Goal: Book appointment/travel/reservation

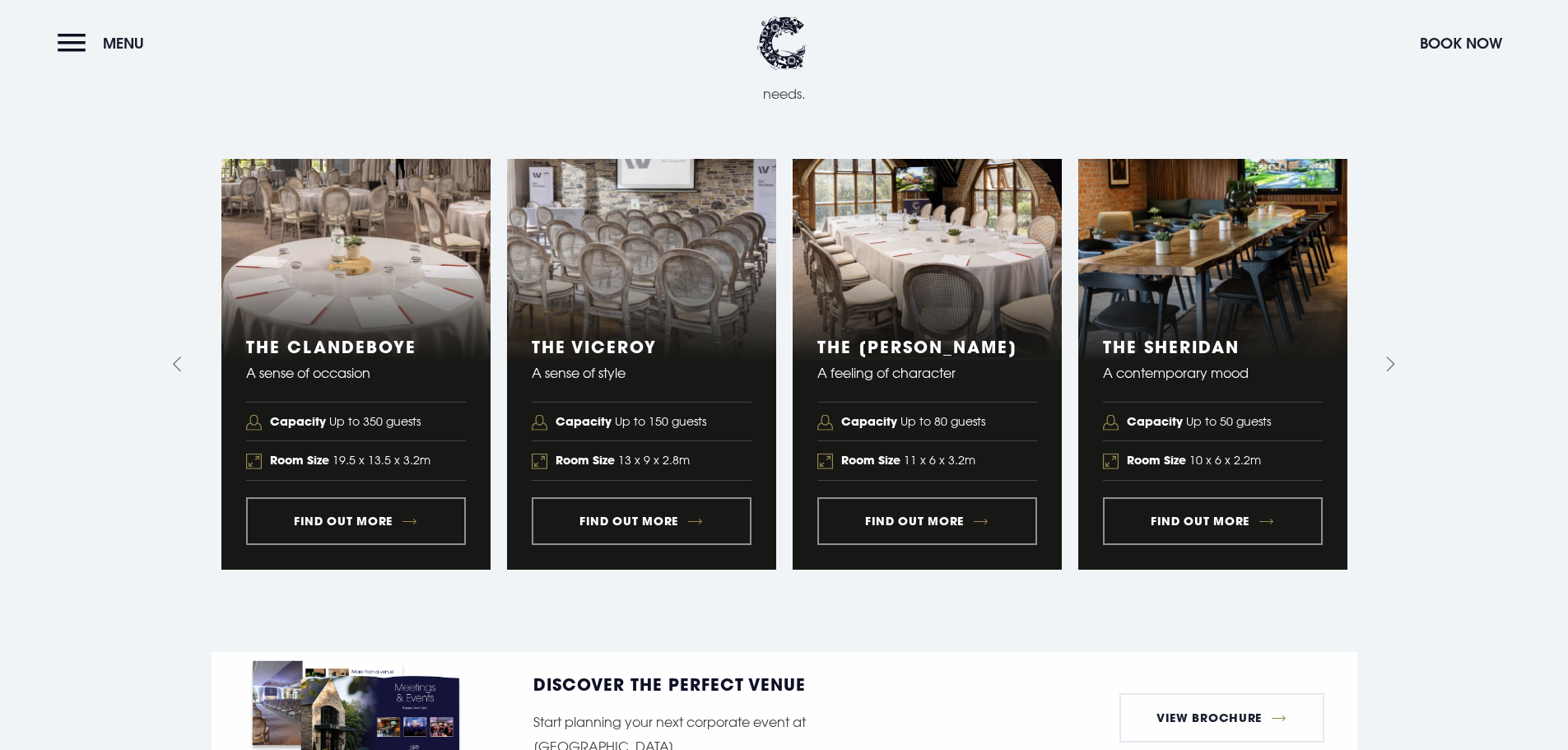
scroll to position [1894, 0]
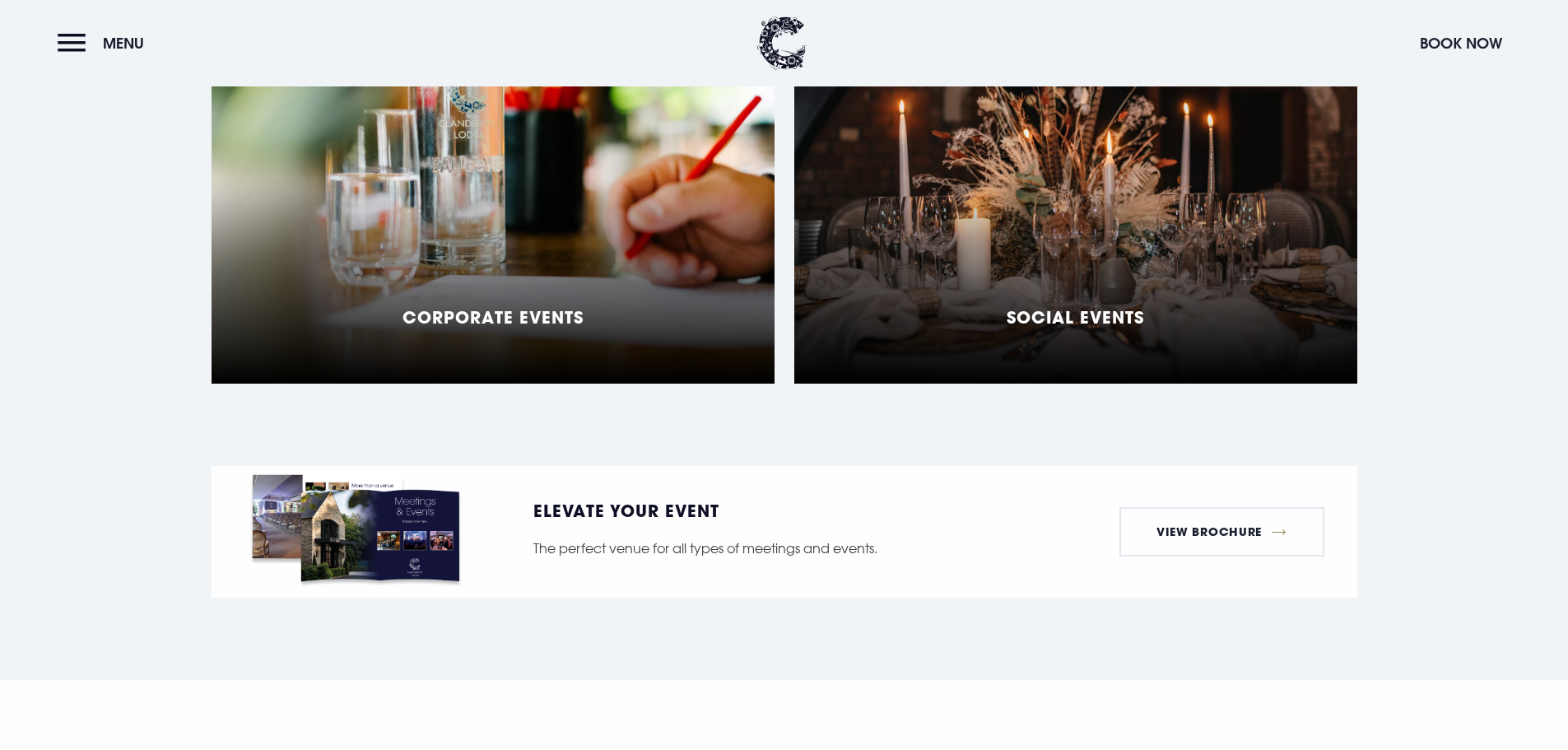
scroll to position [1565, 0]
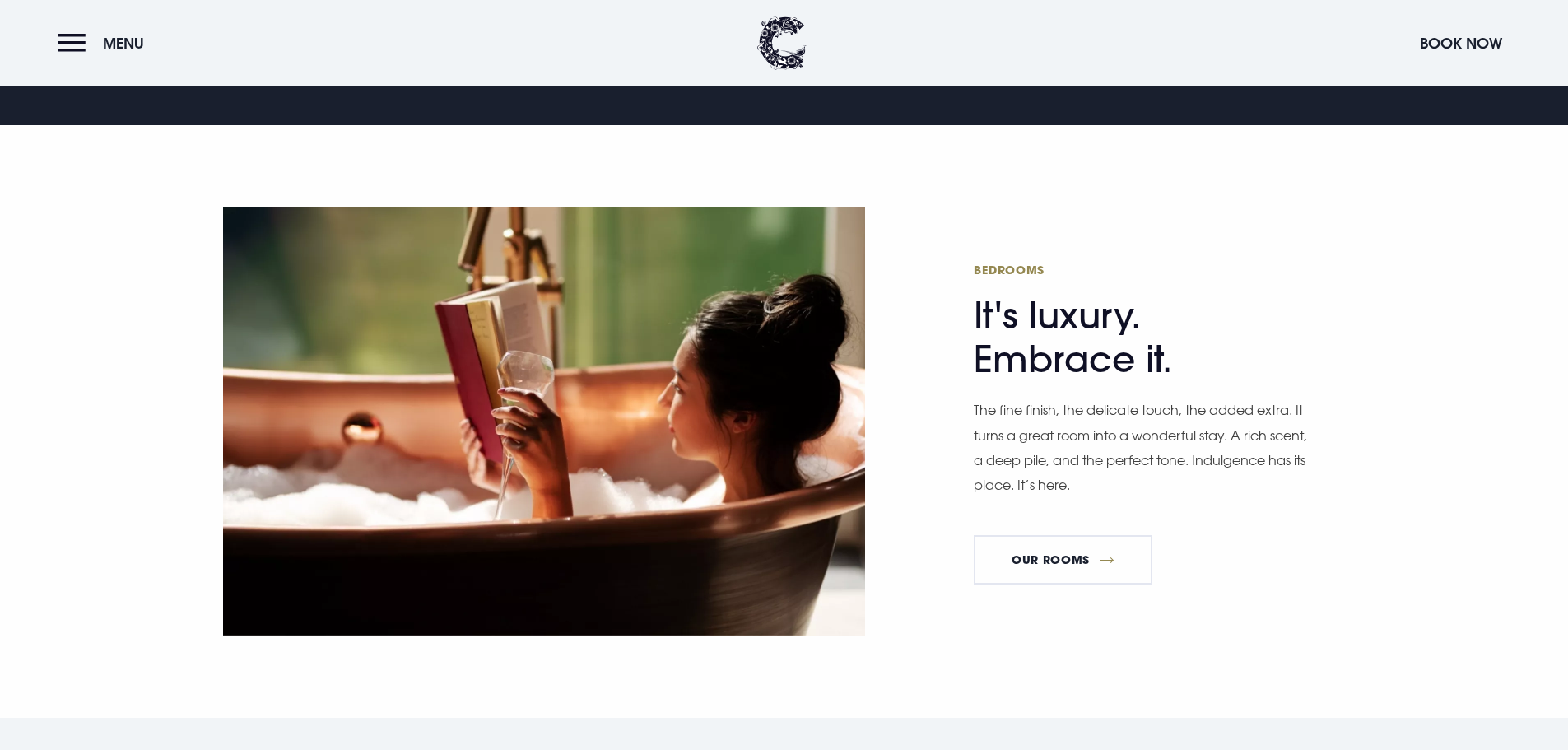
scroll to position [1070, 0]
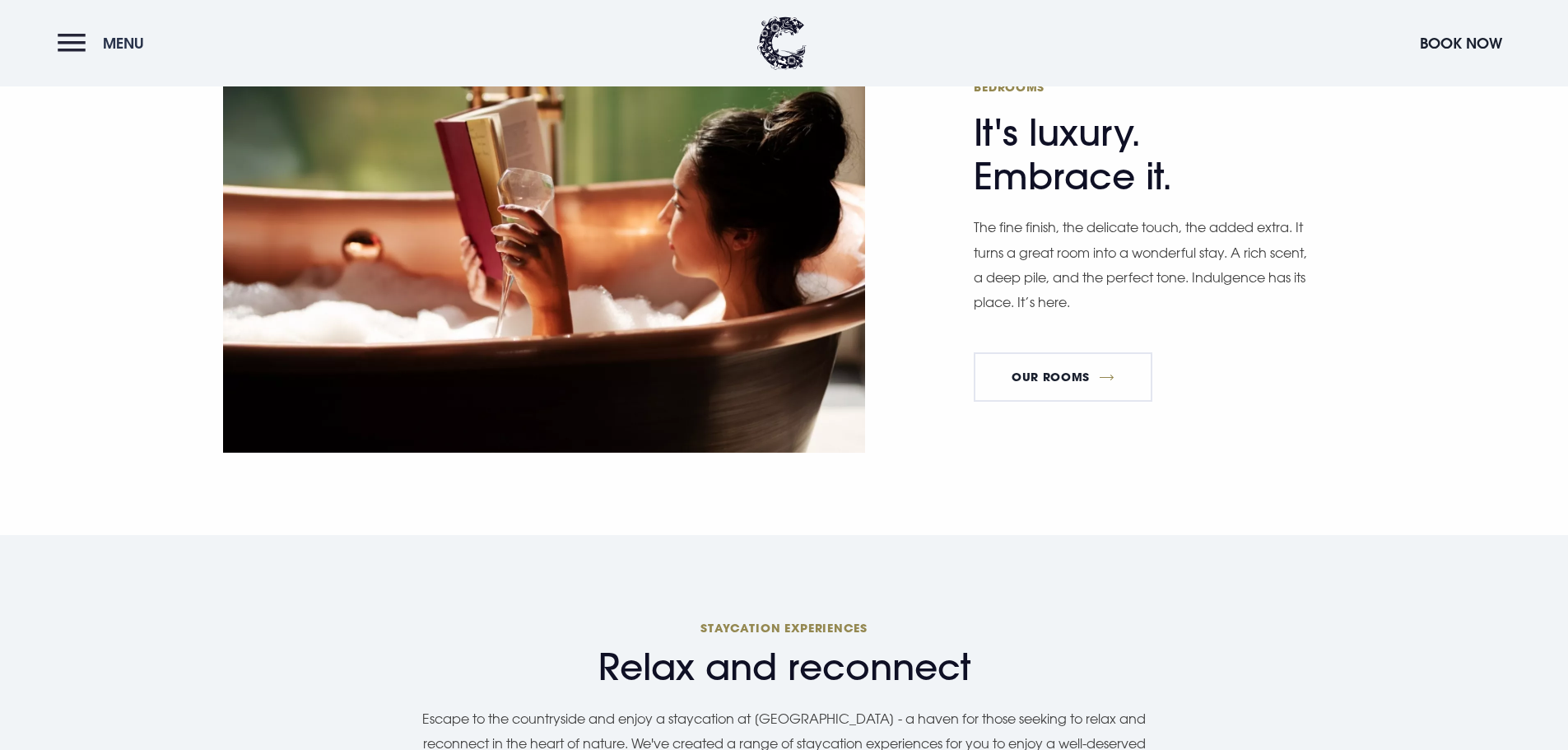
click at [74, 50] on button "Menu" at bounding box center [105, 43] width 95 height 36
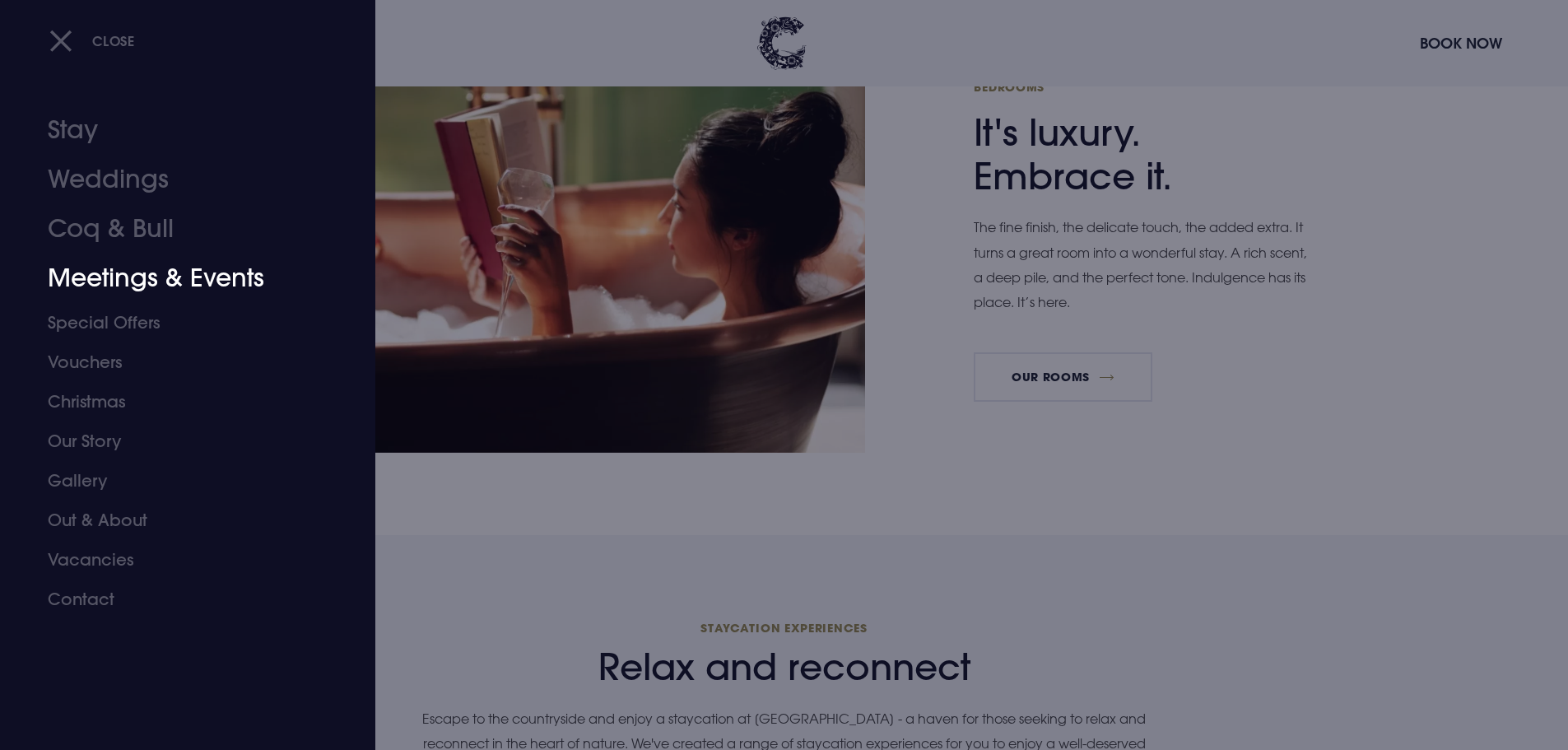
click at [131, 283] on link "Meetings & Events" at bounding box center [177, 278] width 260 height 49
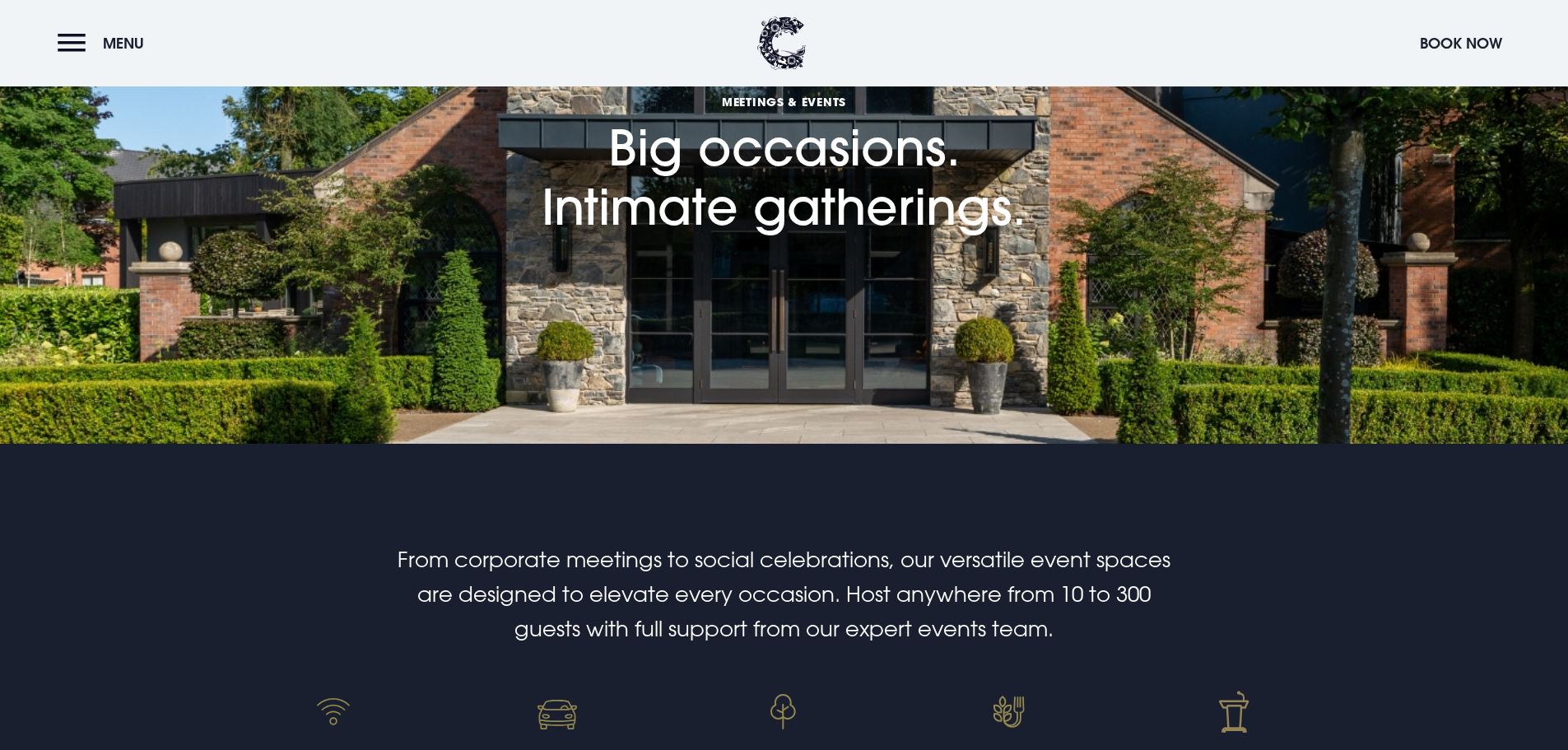
scroll to position [495, 0]
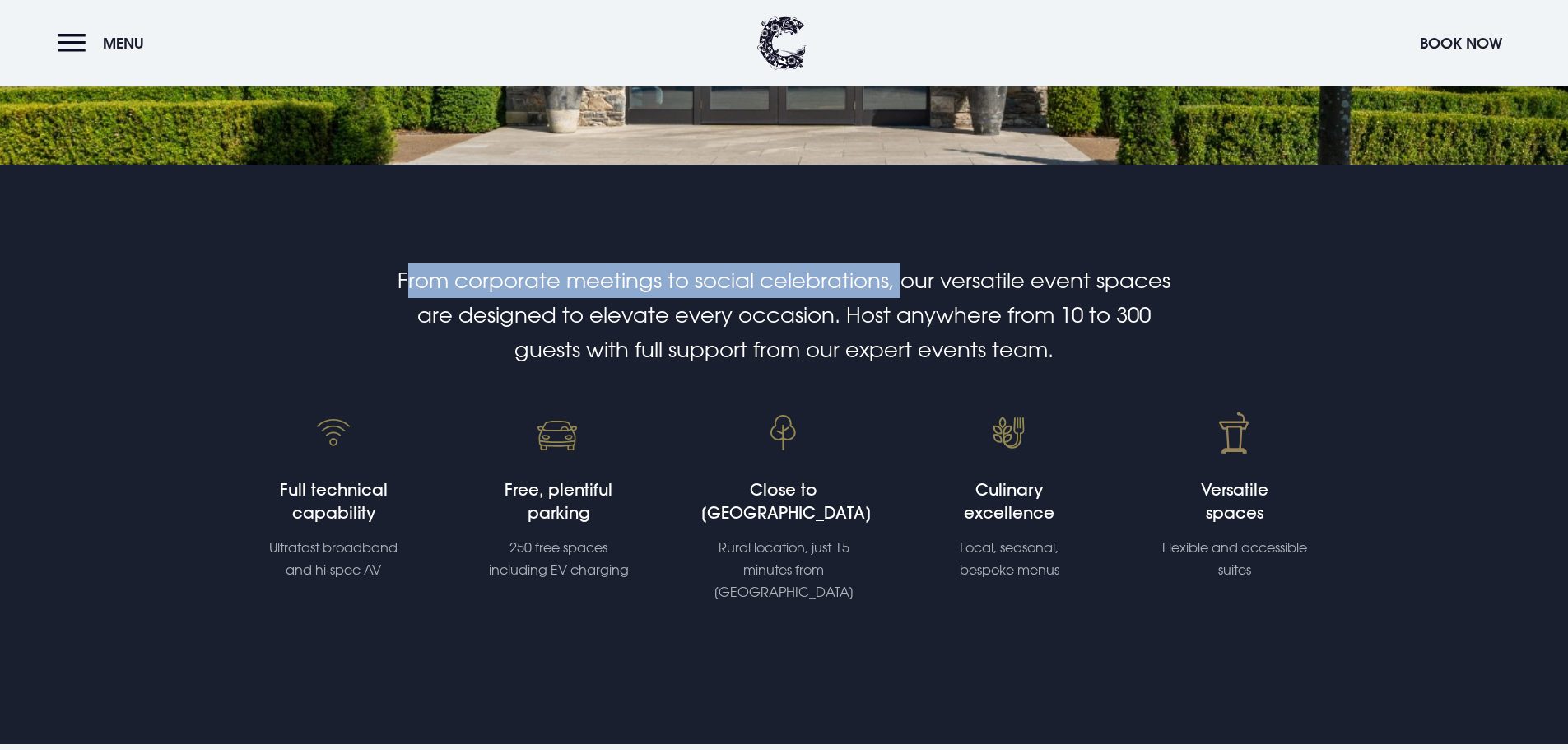
drag, startPoint x: 404, startPoint y: 272, endPoint x: 898, endPoint y: 295, distance: 494.5
click at [898, 295] on h2 "From corporate meetings to social celebrations, our versatile event spaces are …" at bounding box center [784, 315] width 784 height 104
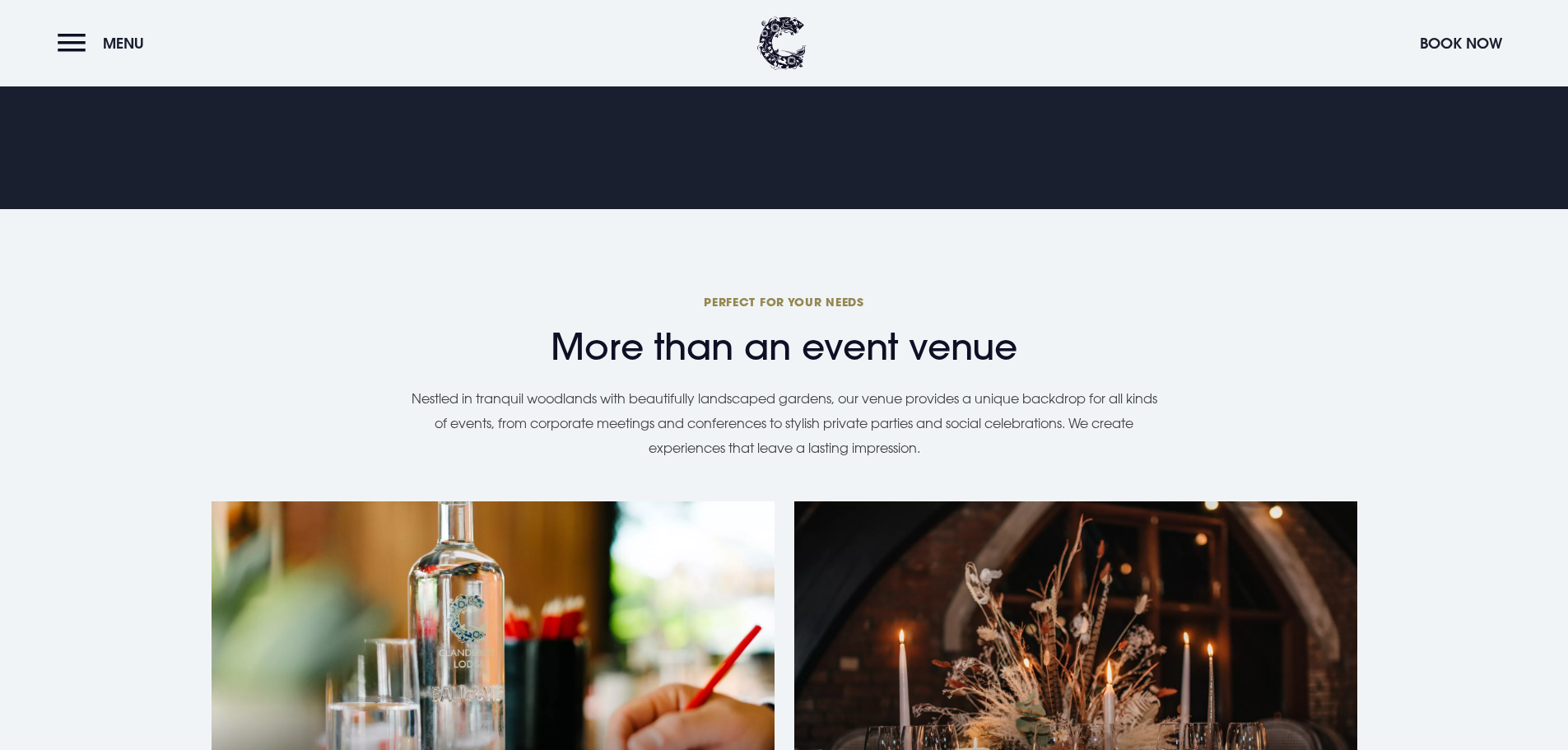
scroll to position [988, 0]
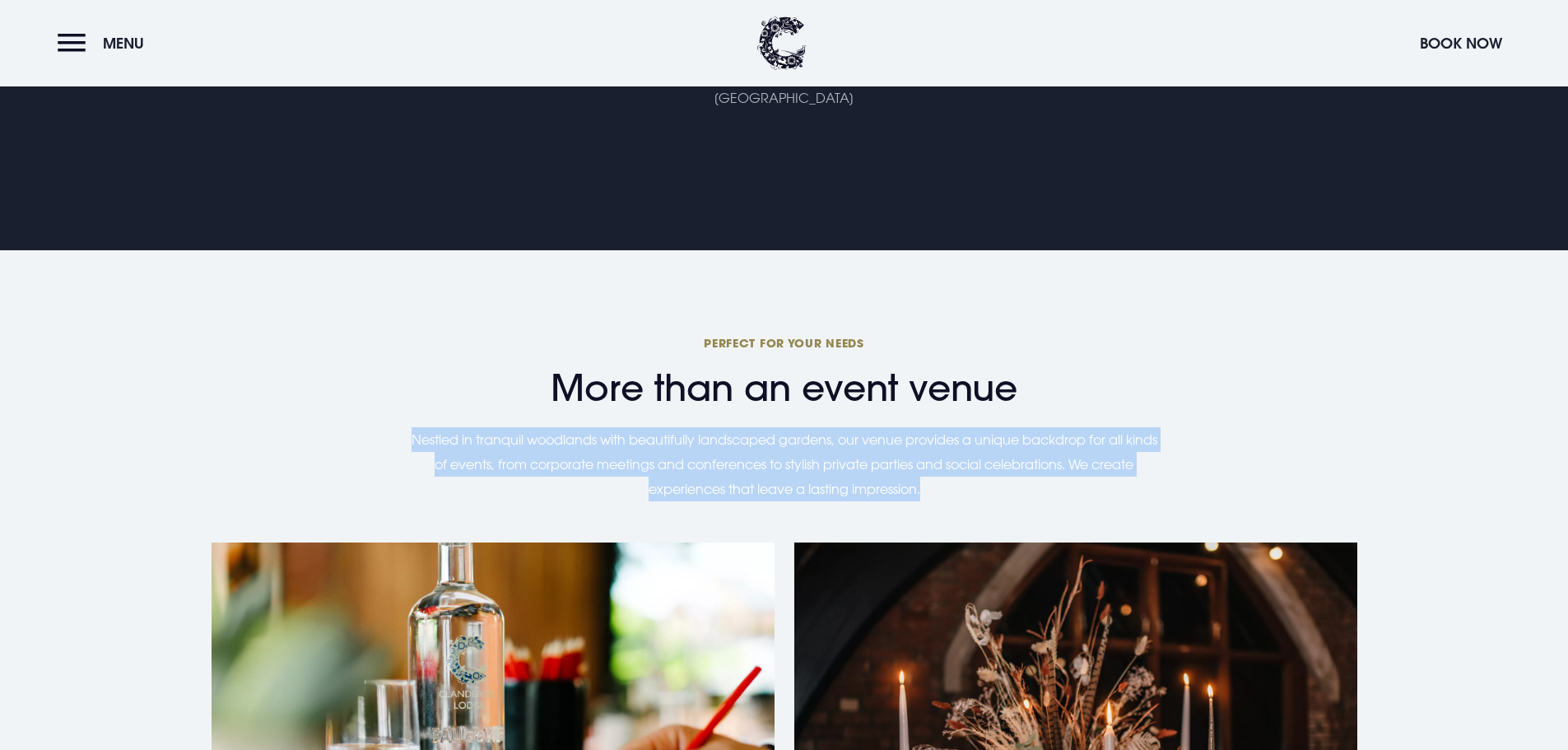
drag, startPoint x: 405, startPoint y: 417, endPoint x: 948, endPoint y: 479, distance: 546.5
click at [948, 479] on p "Nestled in tranquil woodlands with beautifully landscaped gardens, our venue pr…" at bounding box center [784, 465] width 757 height 75
copy p "Nestled in tranquil woodlands with beautifully landscaped gardens, our venue pr…"
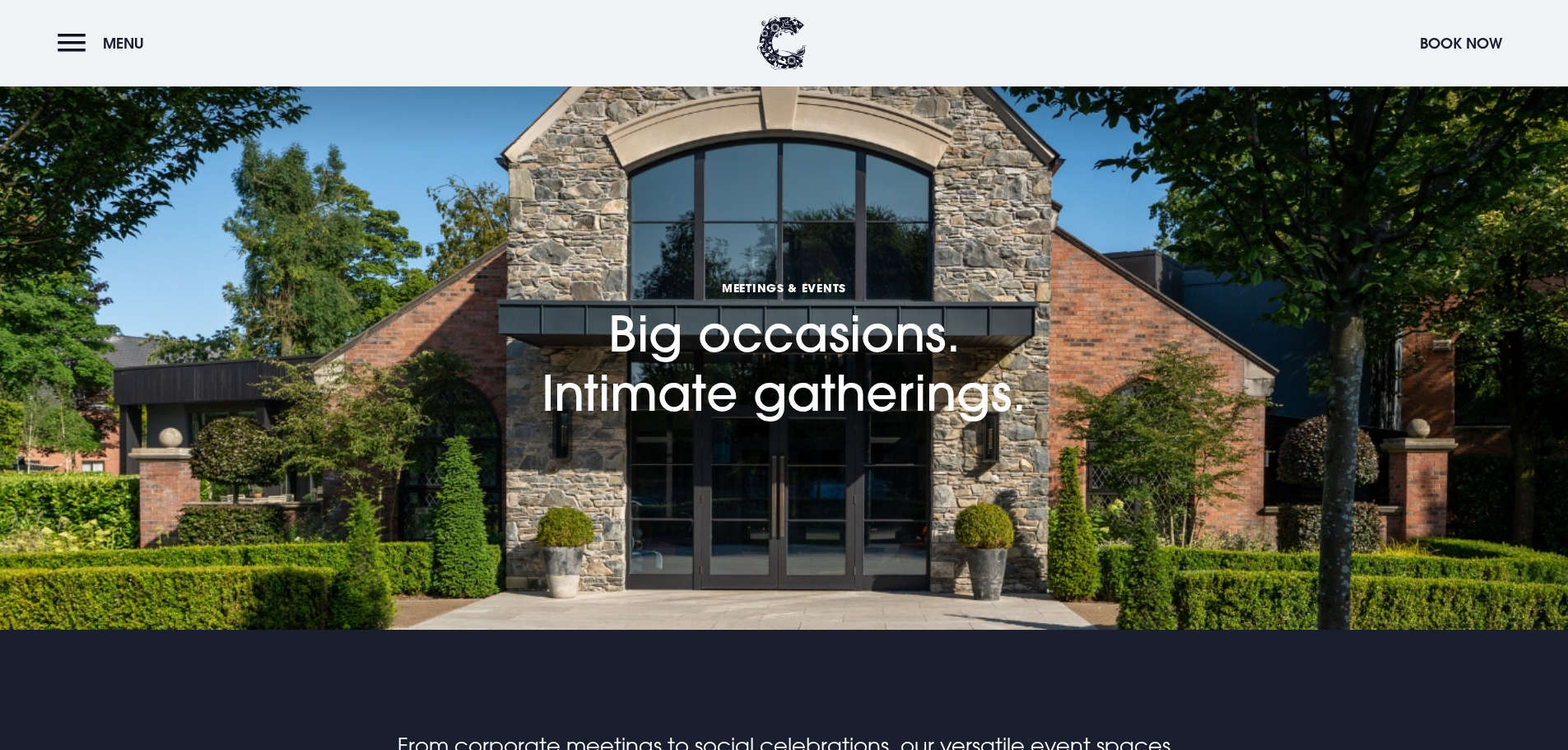
scroll to position [0, 0]
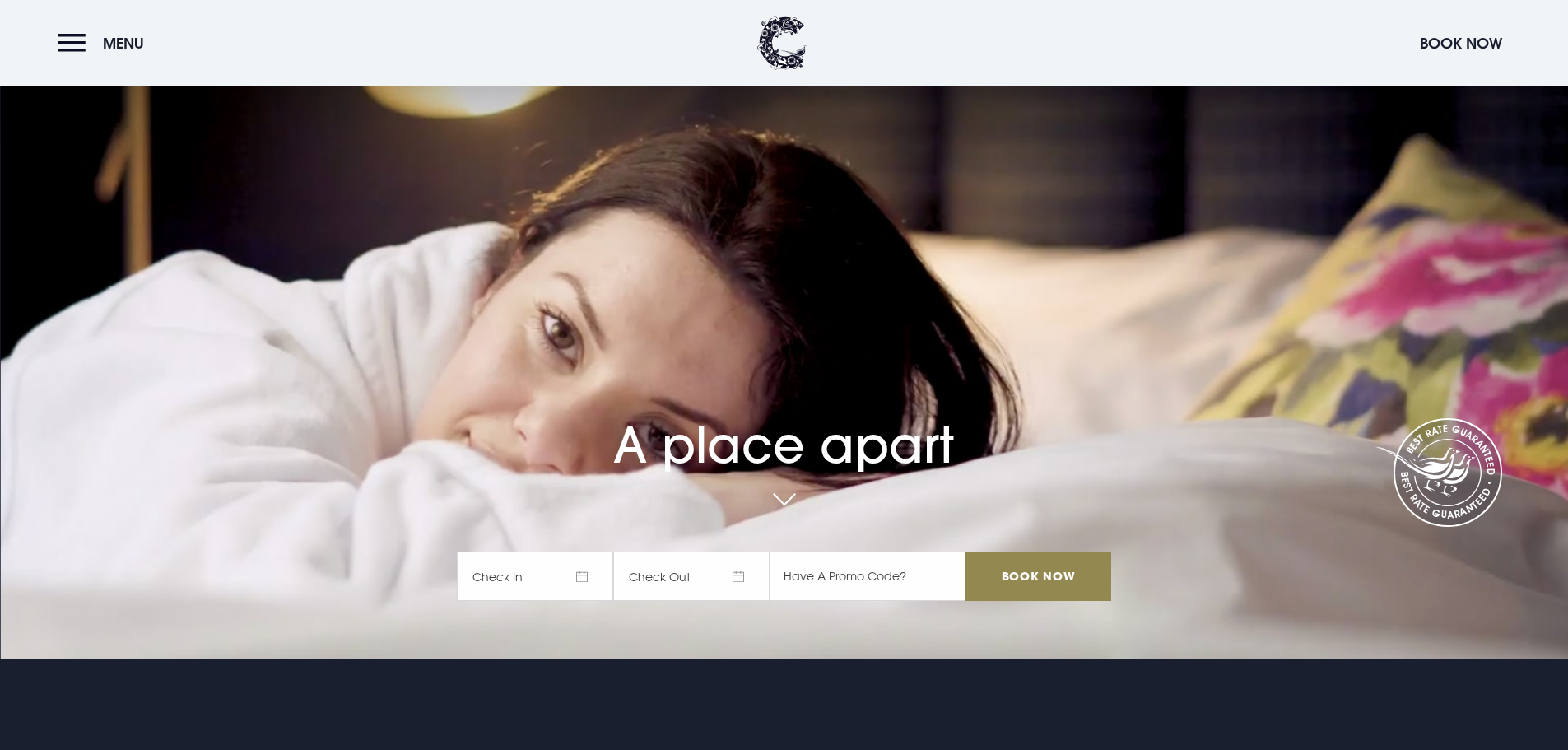
scroll to position [1069, 0]
